Goal: Task Accomplishment & Management: Manage account settings

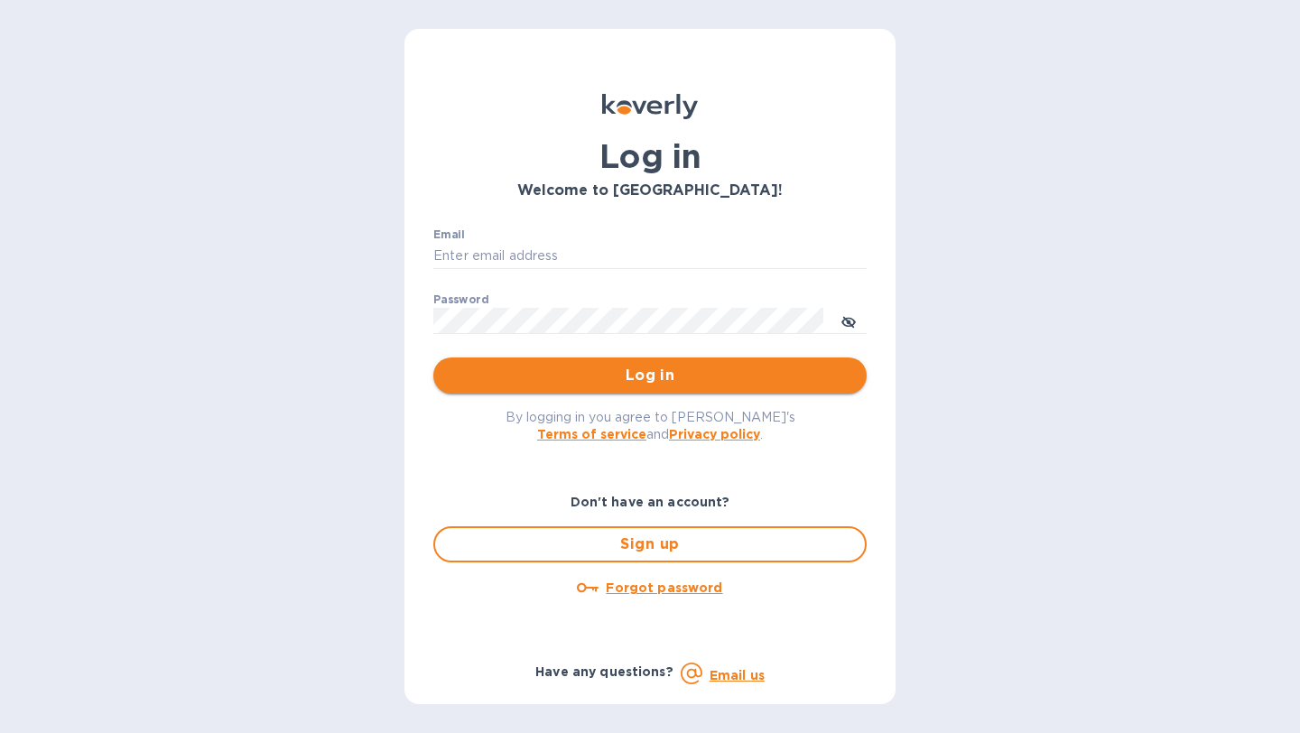
type input "avi@leedimports.com"
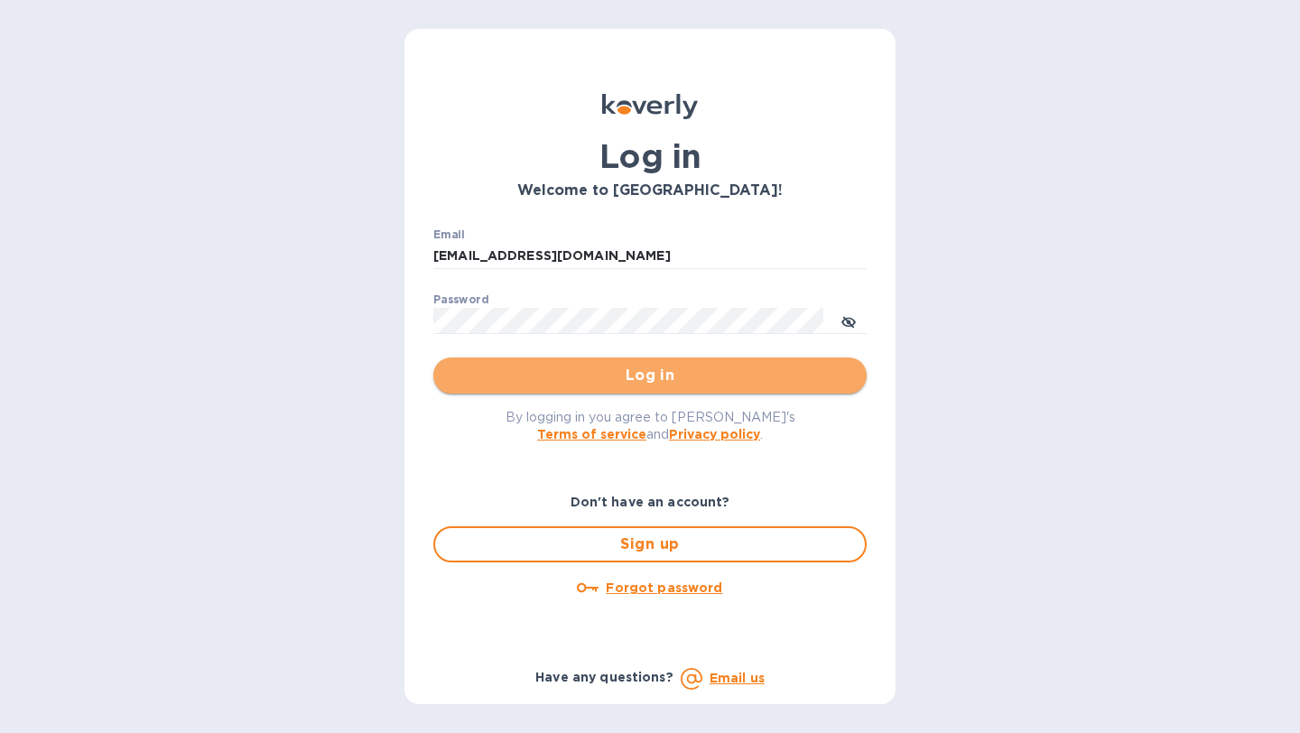
click at [640, 372] on span "Log in" at bounding box center [650, 376] width 405 height 22
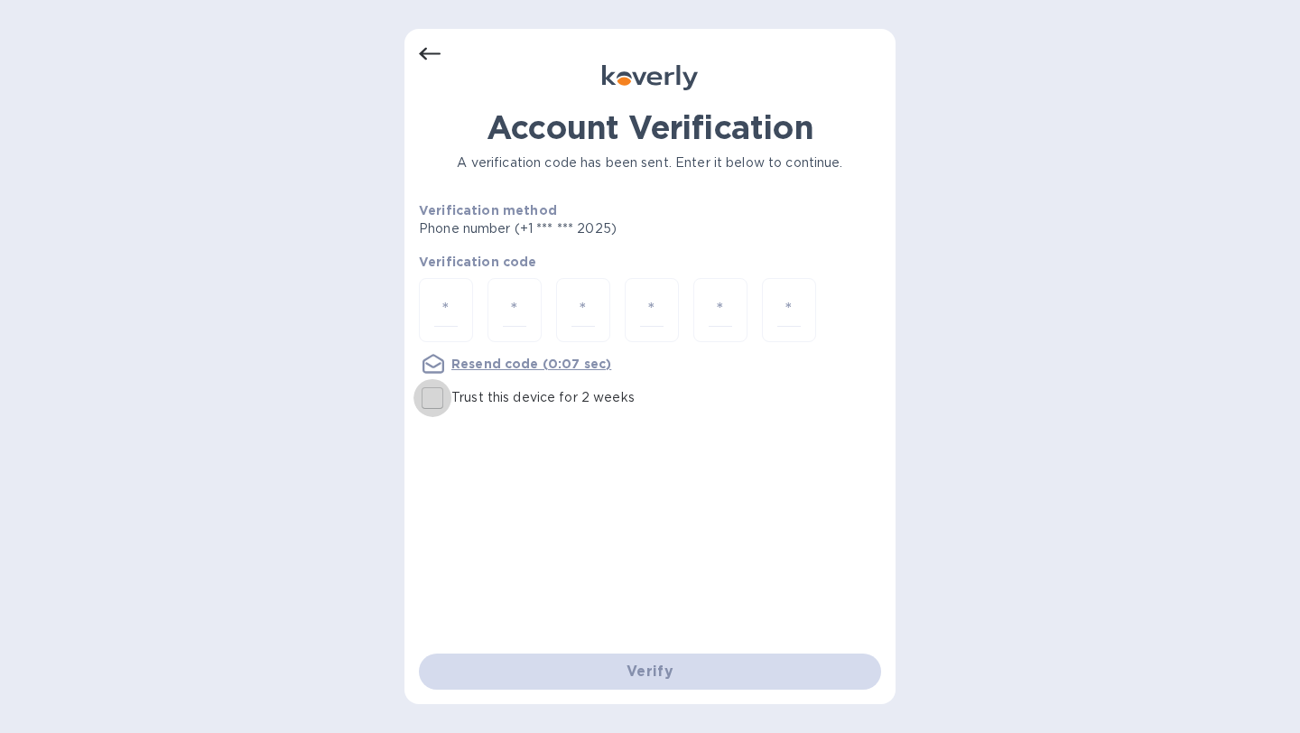
click at [424, 405] on input "Trust this device for 2 weeks" at bounding box center [433, 398] width 38 height 38
checkbox input "true"
click at [445, 308] on input "number" at bounding box center [445, 310] width 23 height 33
type input "9"
type input "0"
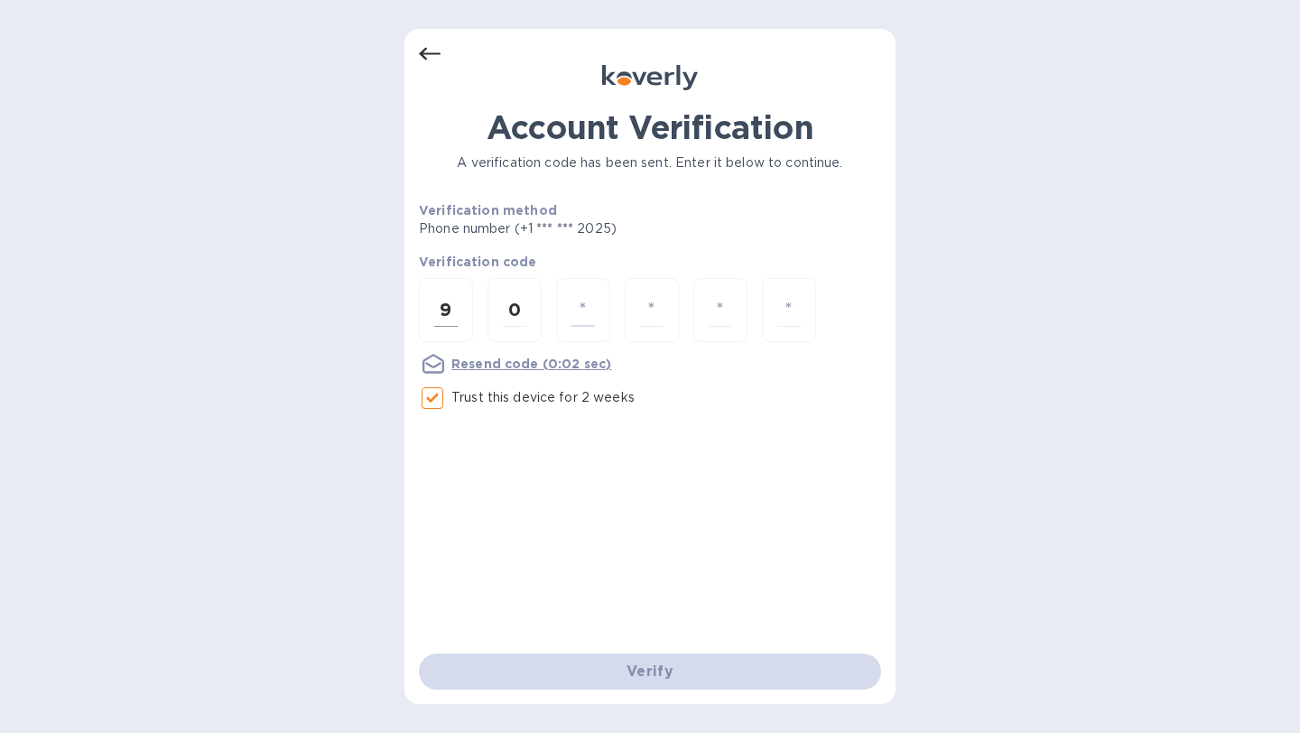
type input "4"
type input "1"
type input "0"
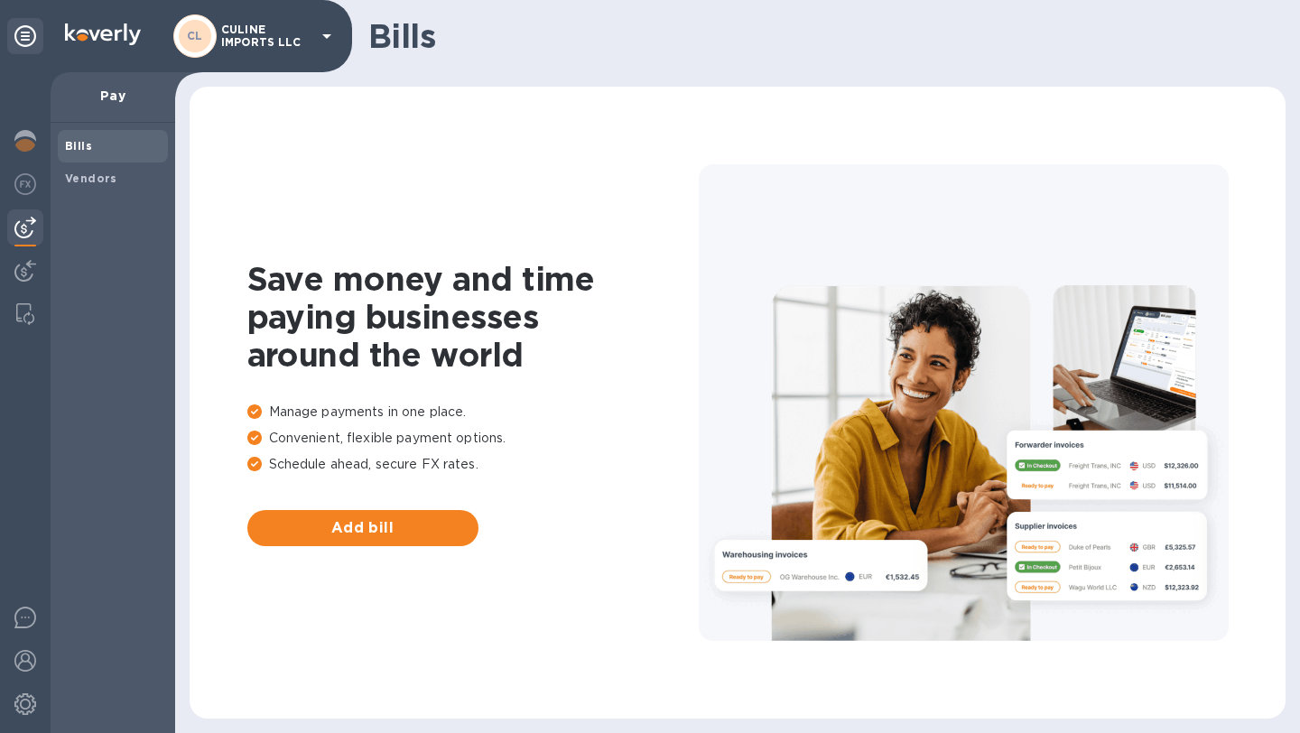
click at [77, 148] on b "Bills" at bounding box center [78, 146] width 27 height 14
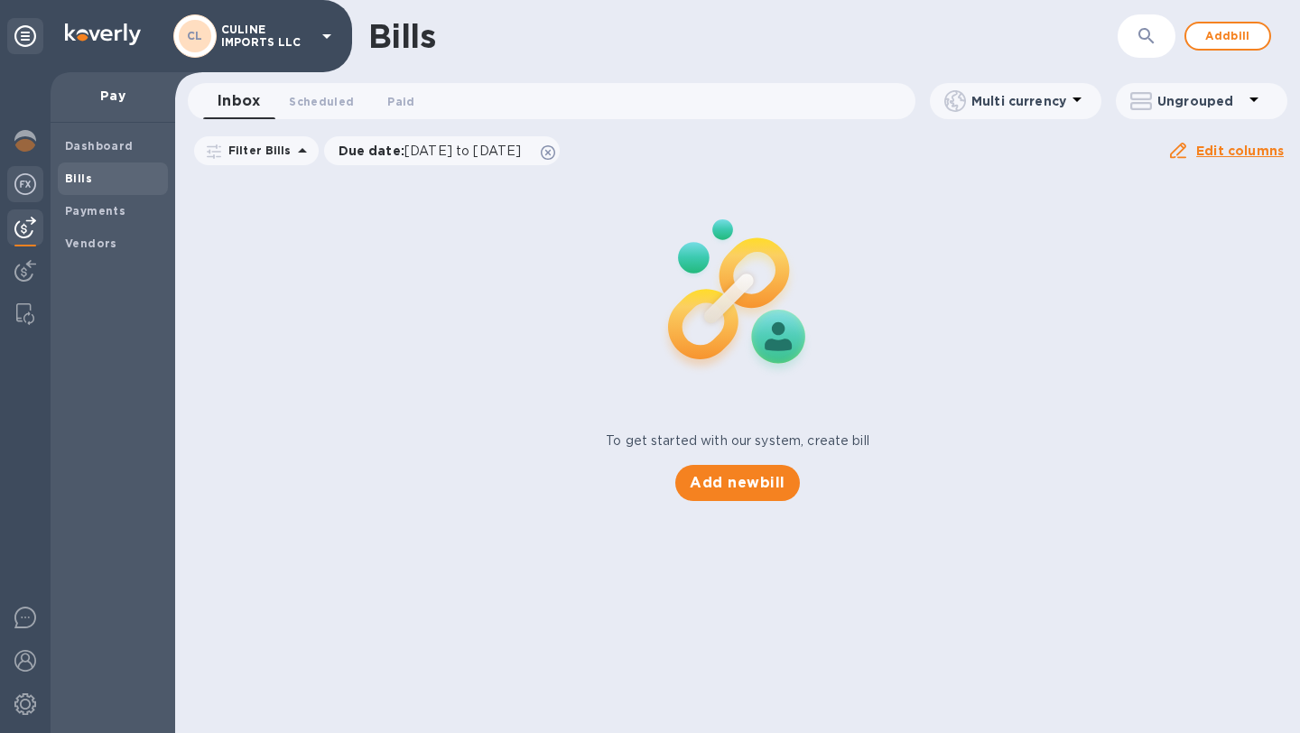
click at [19, 184] on img at bounding box center [25, 184] width 22 height 22
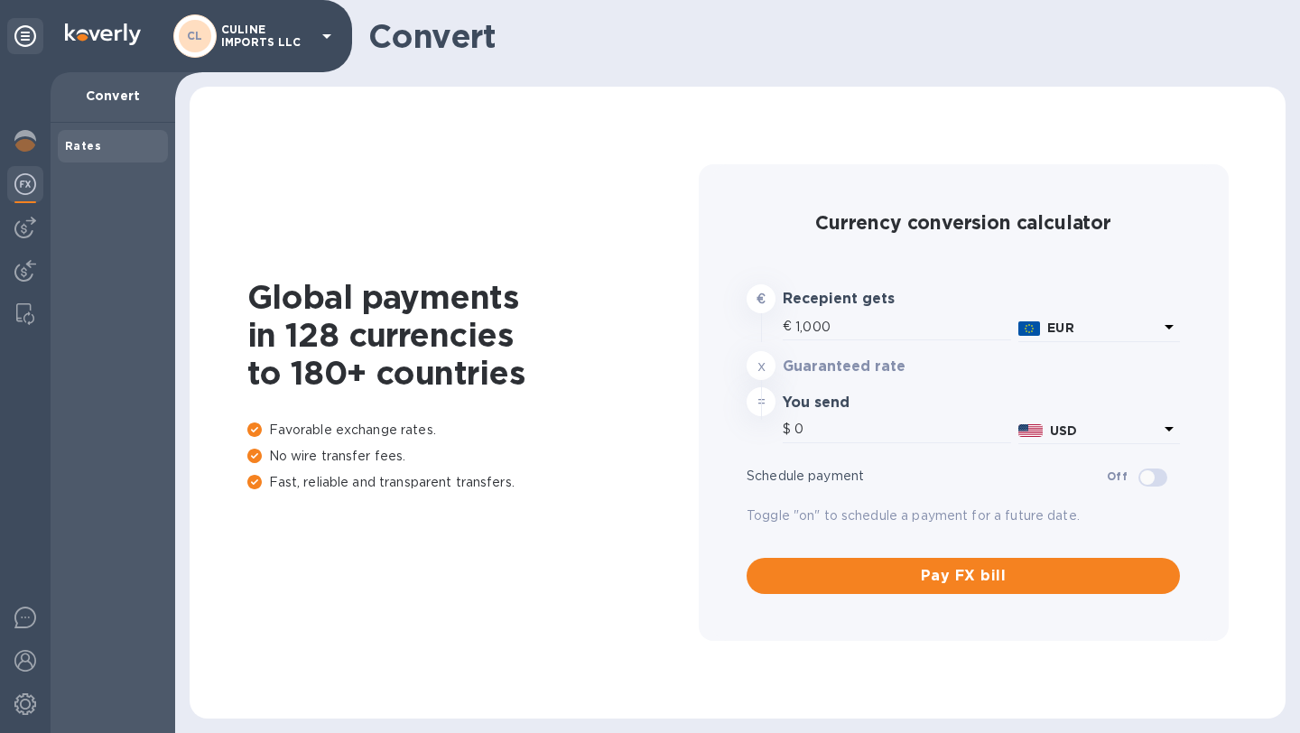
type input "1,180.79"
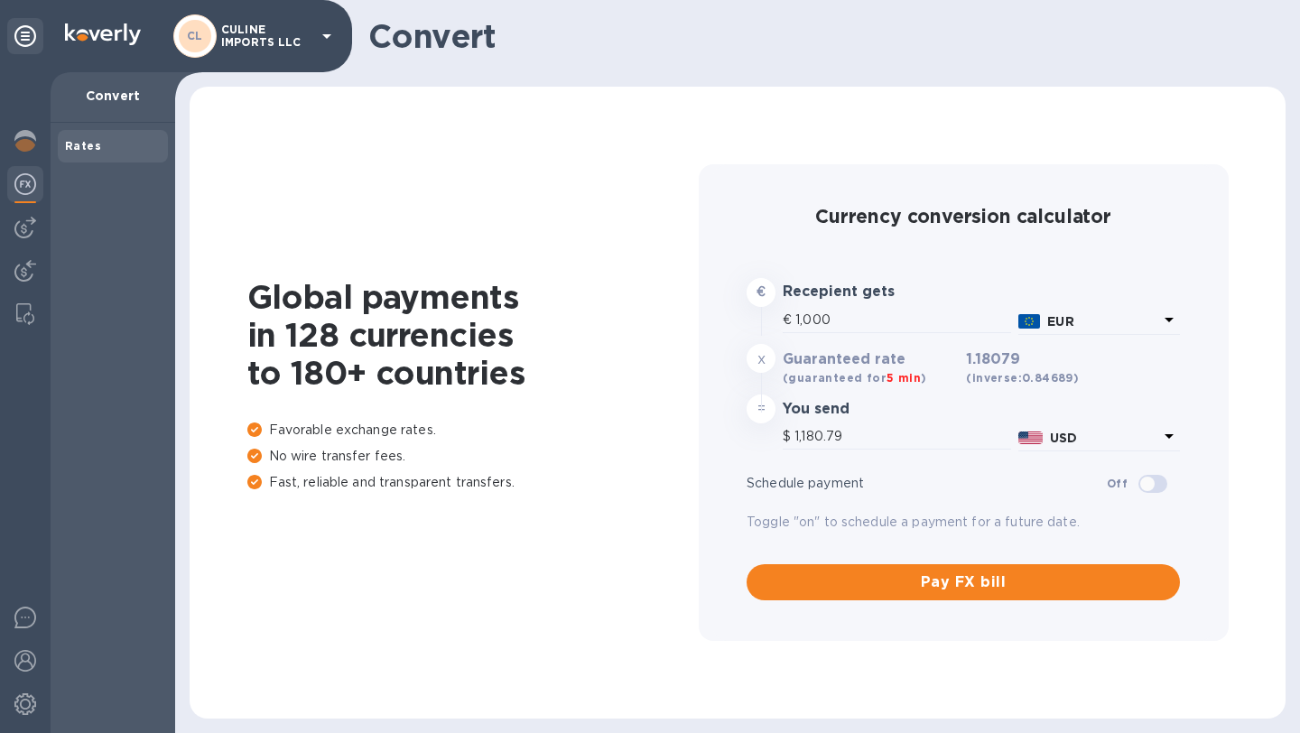
click at [90, 151] on b "Rates" at bounding box center [83, 146] width 36 height 14
click at [22, 144] on img at bounding box center [25, 141] width 22 height 22
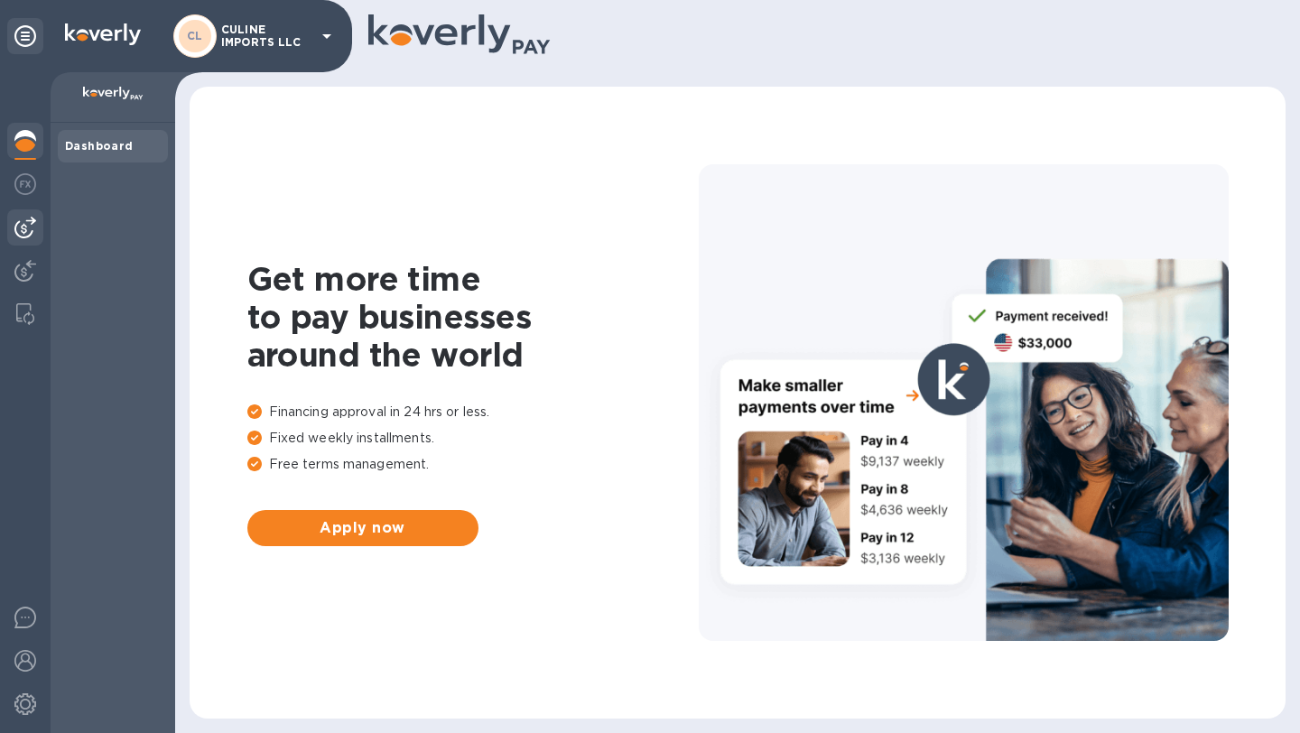
click at [26, 230] on img at bounding box center [25, 228] width 22 height 22
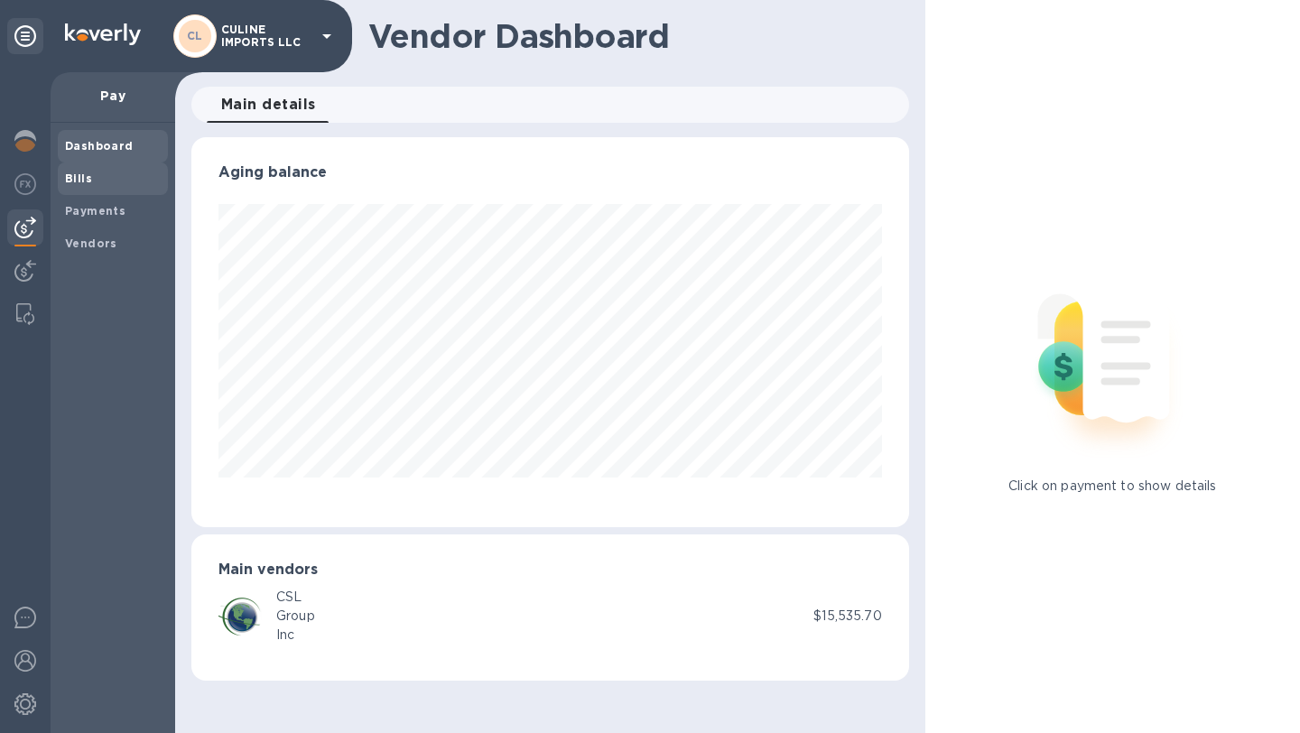
scroll to position [390, 718]
click at [89, 185] on span "Bills" at bounding box center [113, 179] width 96 height 18
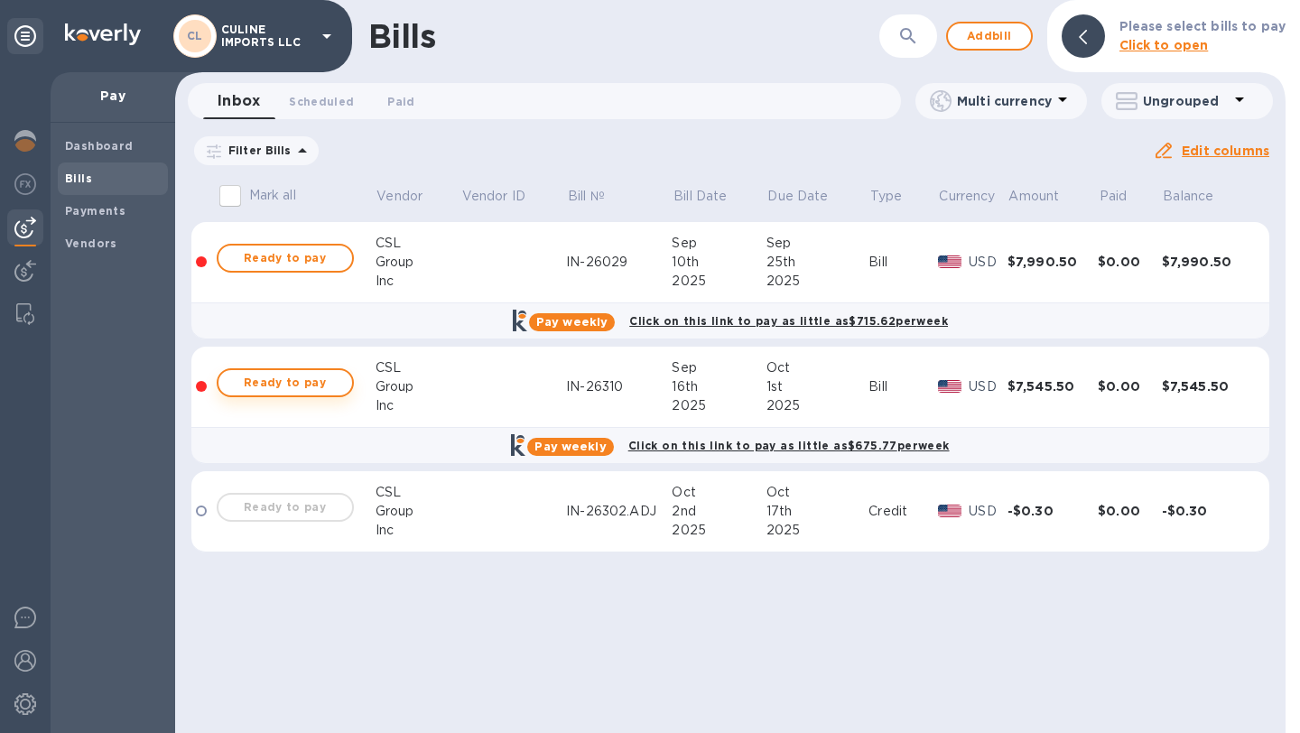
click at [311, 378] on span "Ready to pay" at bounding box center [285, 383] width 105 height 22
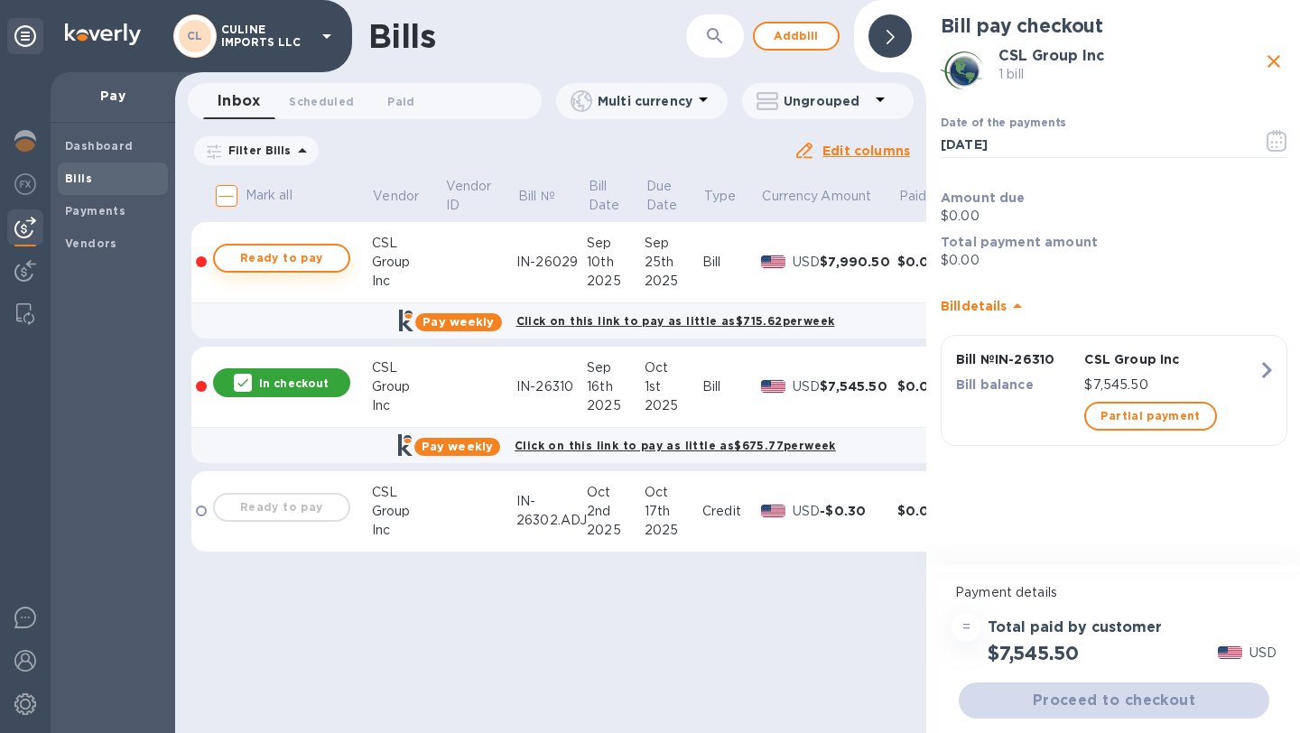
click at [309, 266] on span "Ready to pay" at bounding box center [281, 258] width 105 height 22
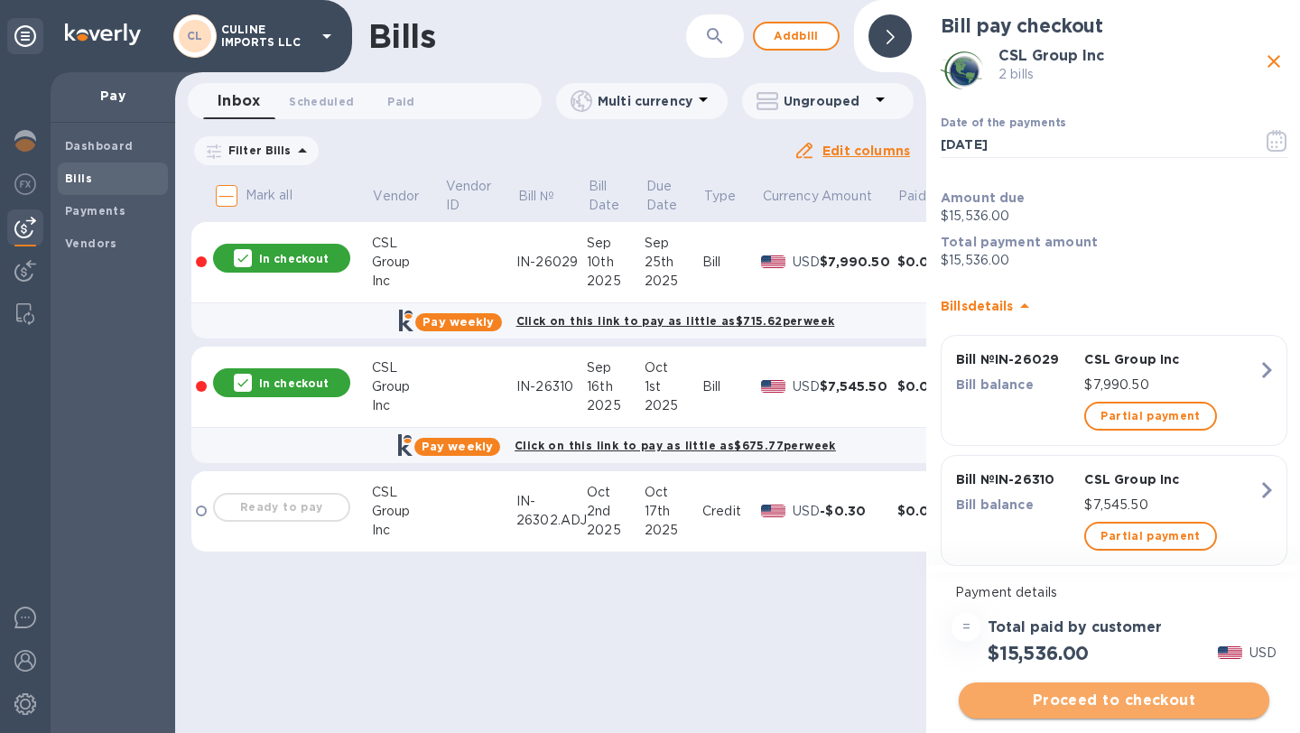
click at [1173, 697] on span "Proceed to checkout" at bounding box center [1115, 701] width 282 height 22
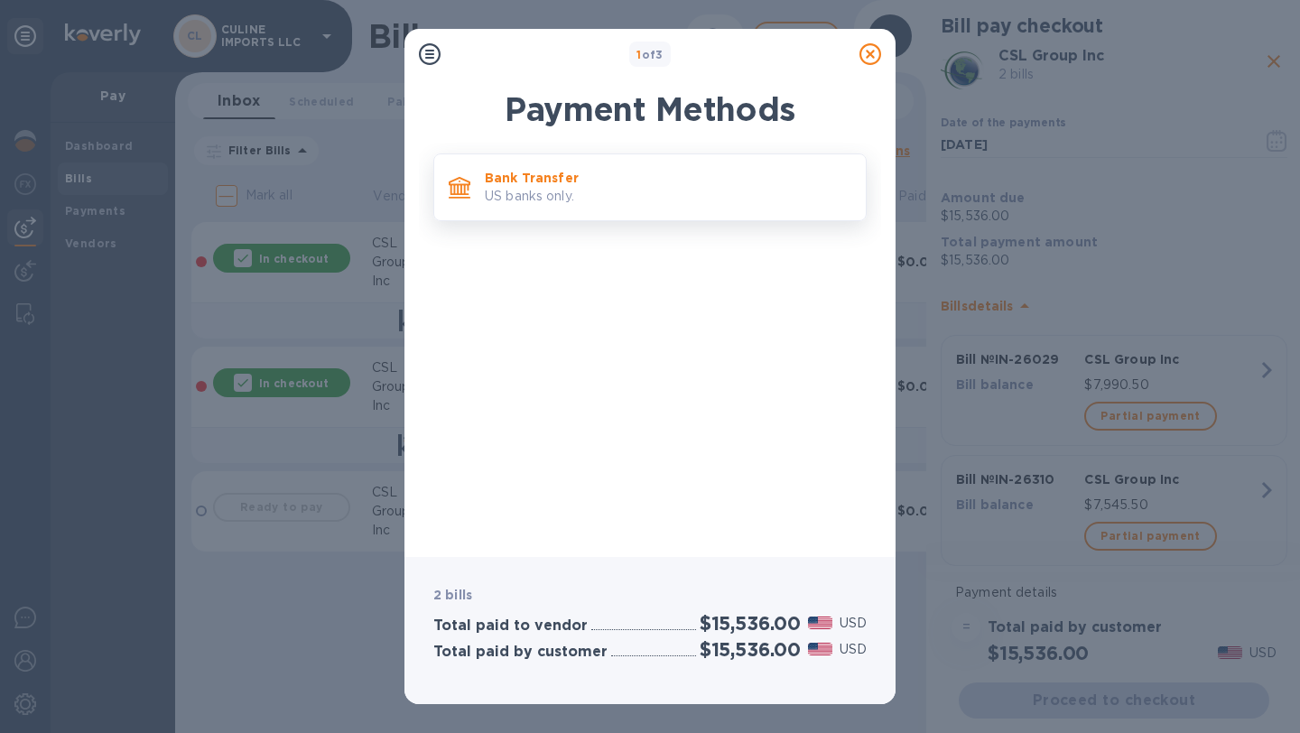
click at [595, 191] on p "US banks only." at bounding box center [668, 196] width 367 height 19
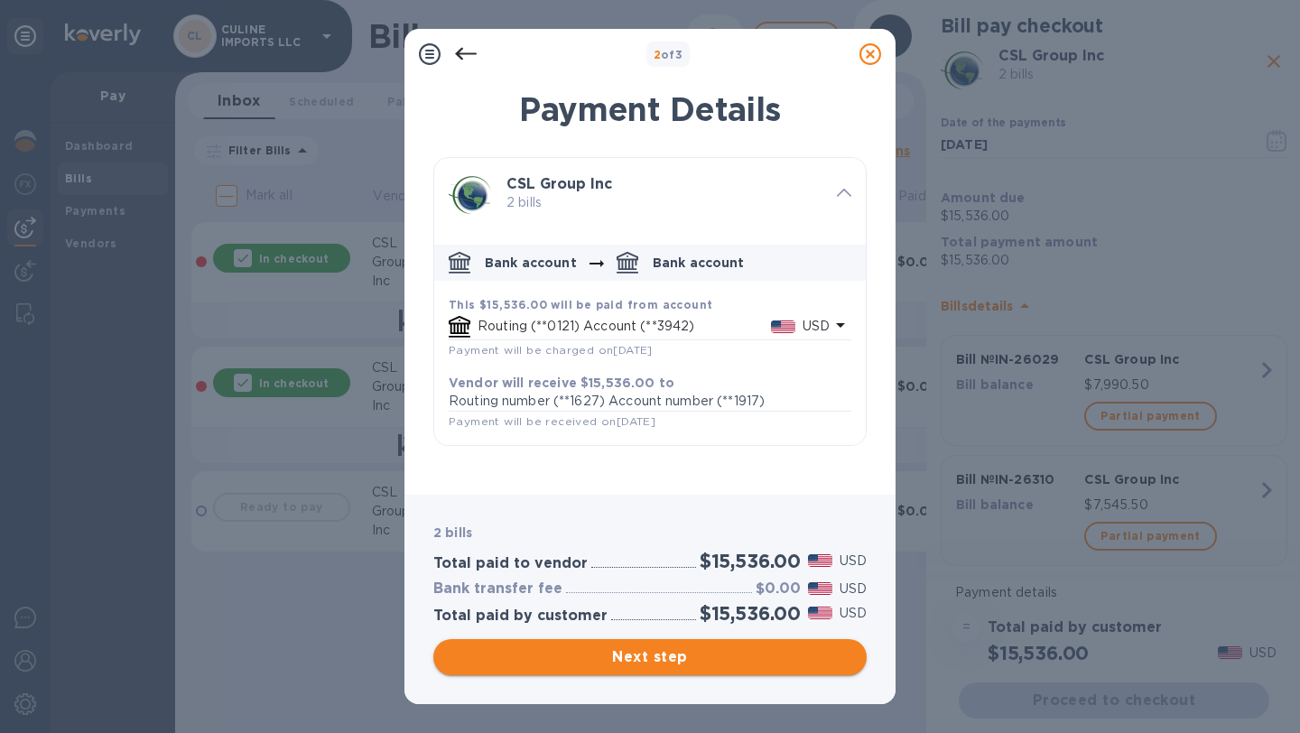
click at [647, 662] on span "Next step" at bounding box center [650, 658] width 405 height 22
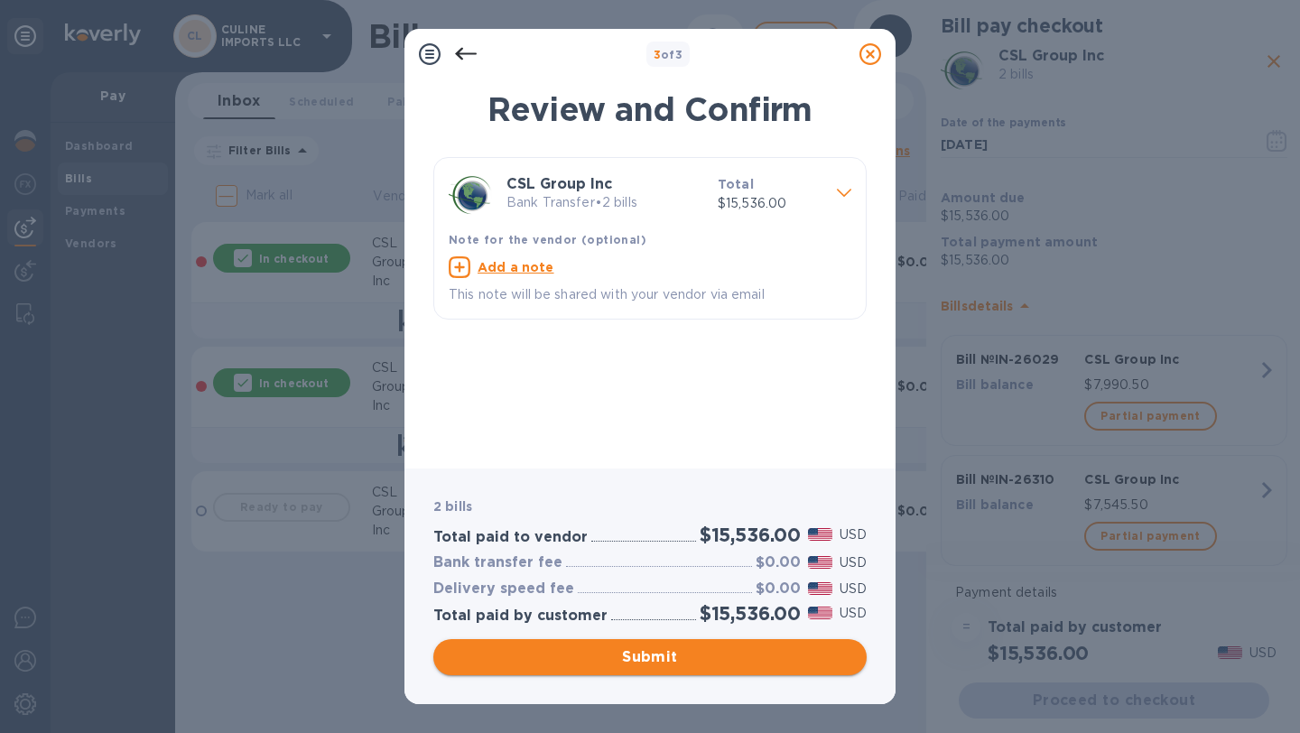
click at [651, 657] on span "Submit" at bounding box center [650, 658] width 405 height 22
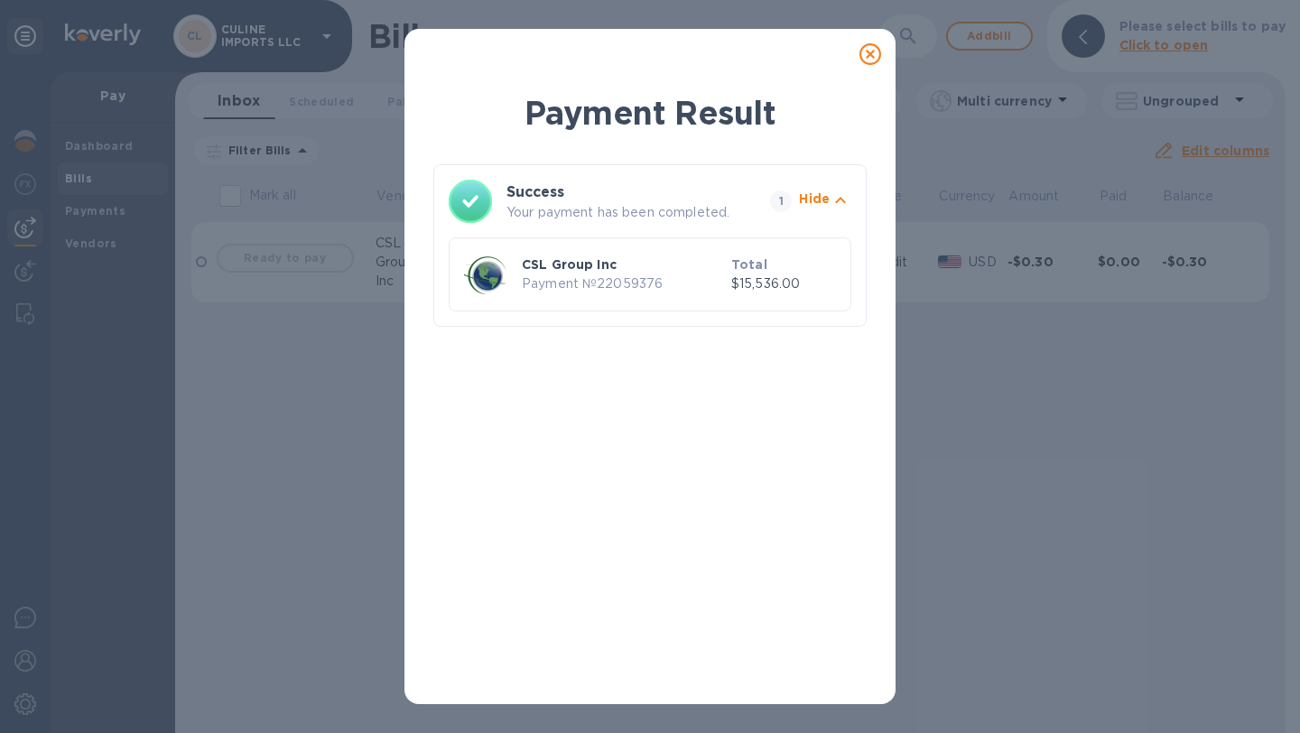
click at [871, 60] on icon at bounding box center [871, 54] width 22 height 22
